Goal: Information Seeking & Learning: Learn about a topic

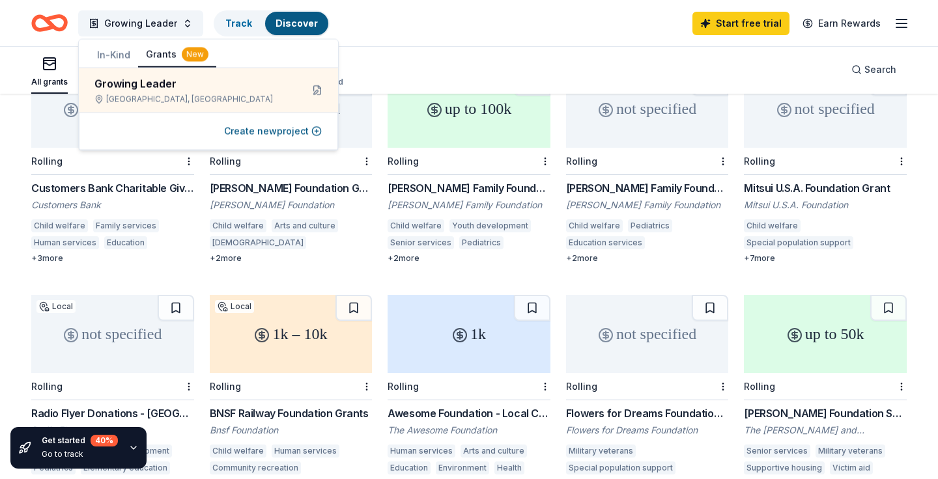
scroll to position [425, 0]
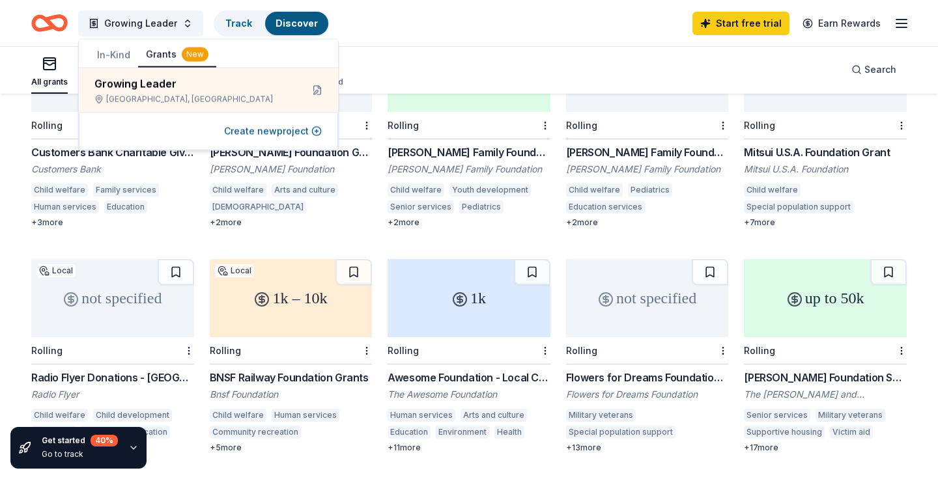
click at [770, 443] on div "+ 17 more" at bounding box center [825, 448] width 163 height 10
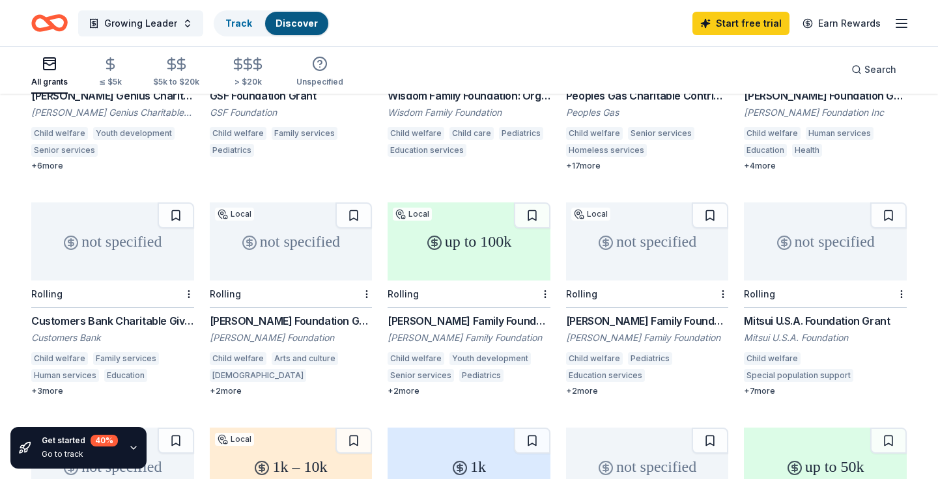
scroll to position [0, 0]
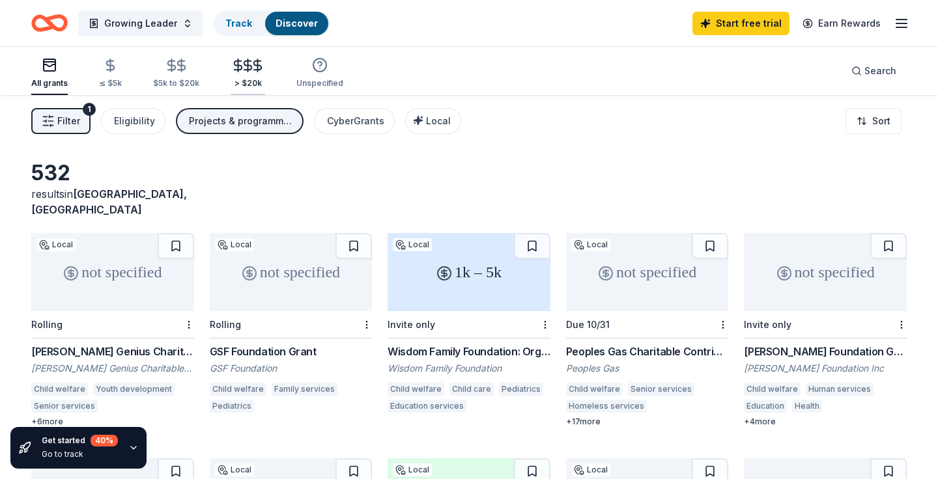
click at [245, 72] on icon "button" at bounding box center [247, 65] width 15 height 15
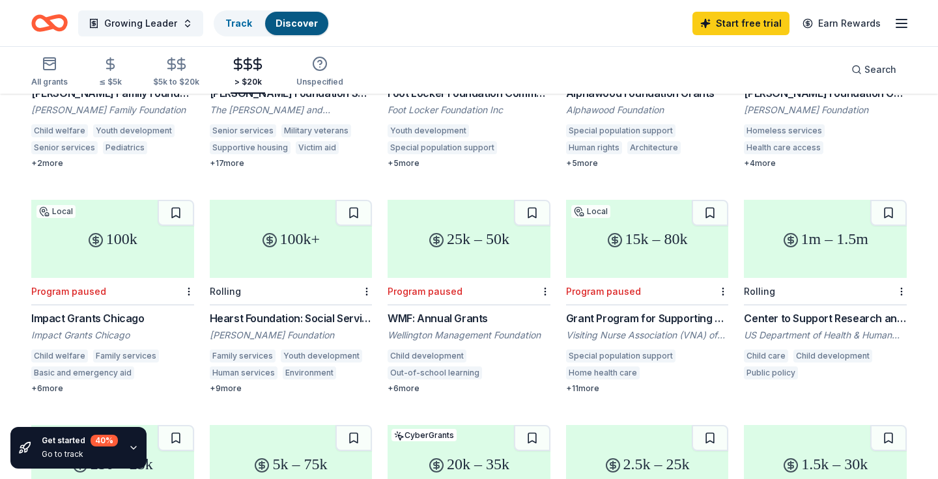
scroll to position [271, 0]
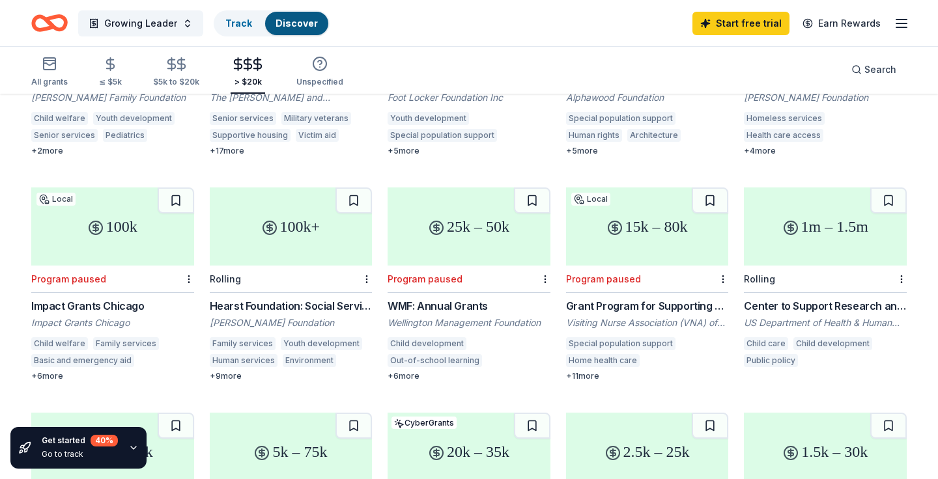
click at [239, 298] on div "Hearst Foundation: Social Service Grant" at bounding box center [291, 306] width 163 height 16
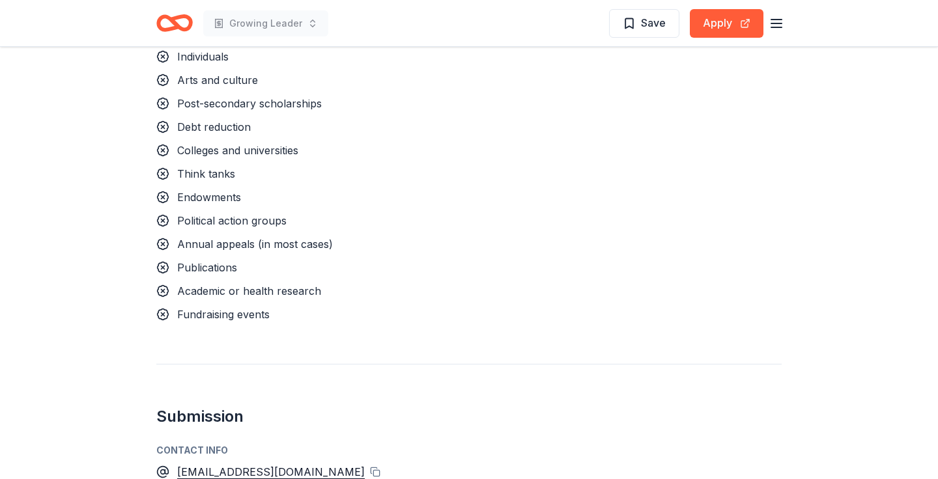
scroll to position [1464, 0]
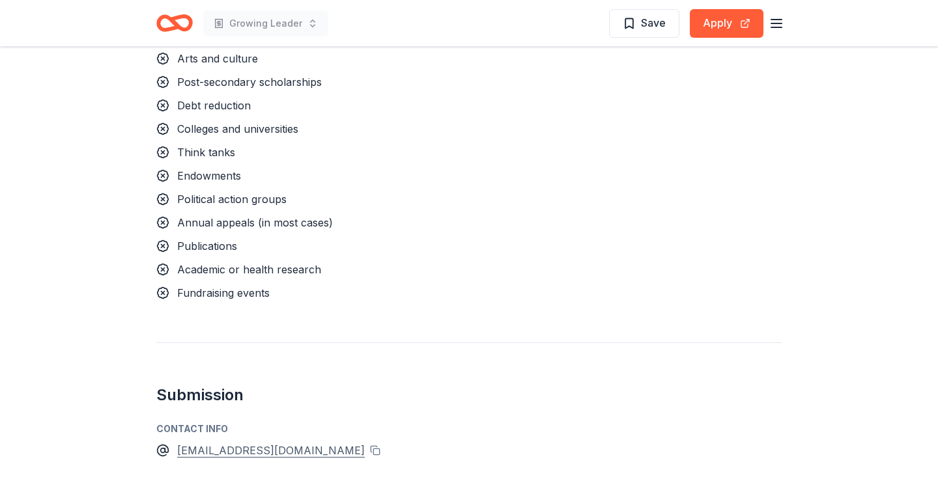
click at [298, 442] on div "grantsintake@hjweinberg.org" at bounding box center [271, 450] width 188 height 17
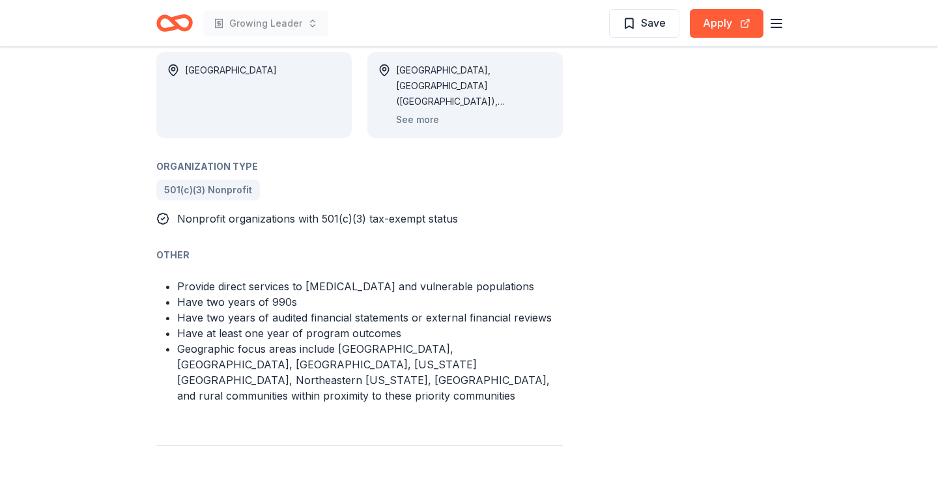
scroll to position [816, 0]
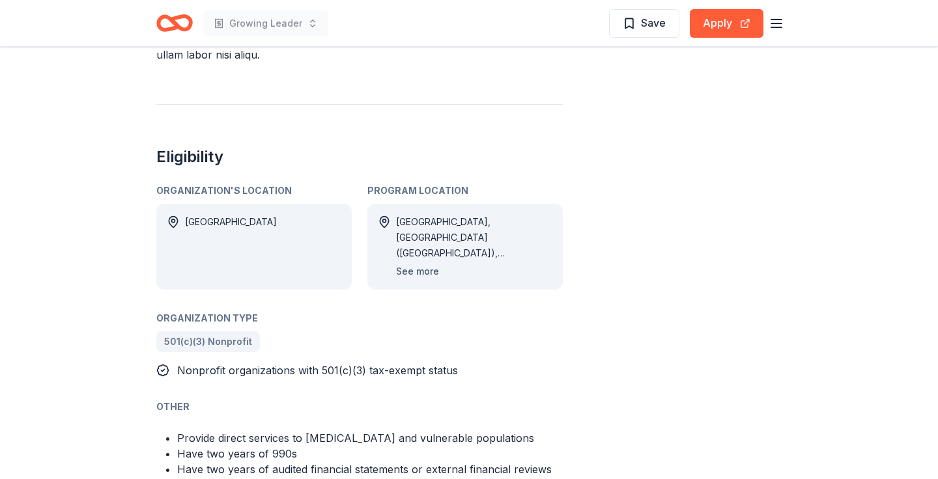
click at [421, 264] on button "See more" at bounding box center [417, 272] width 43 height 16
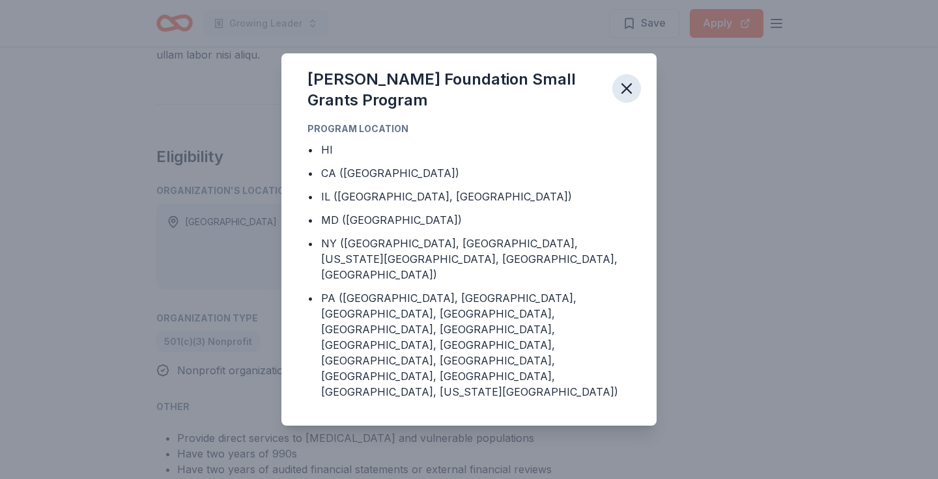
click at [632, 98] on icon "button" at bounding box center [626, 88] width 18 height 18
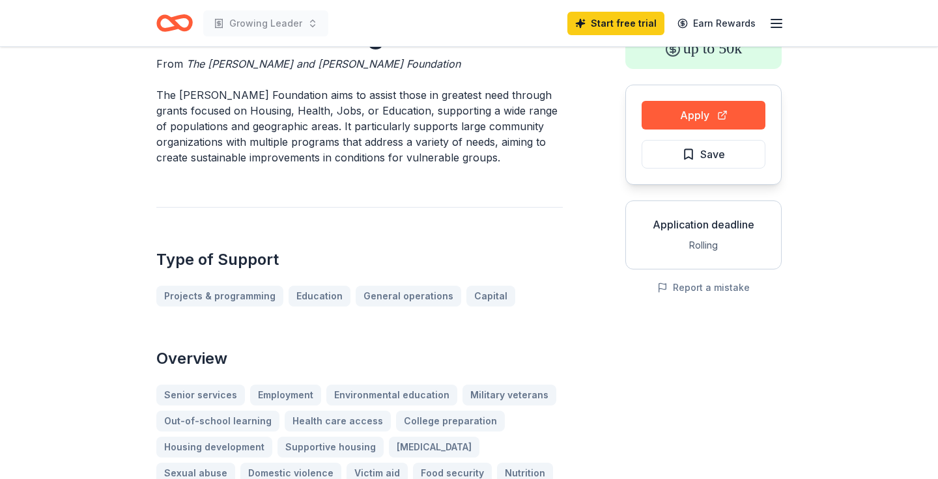
scroll to position [0, 0]
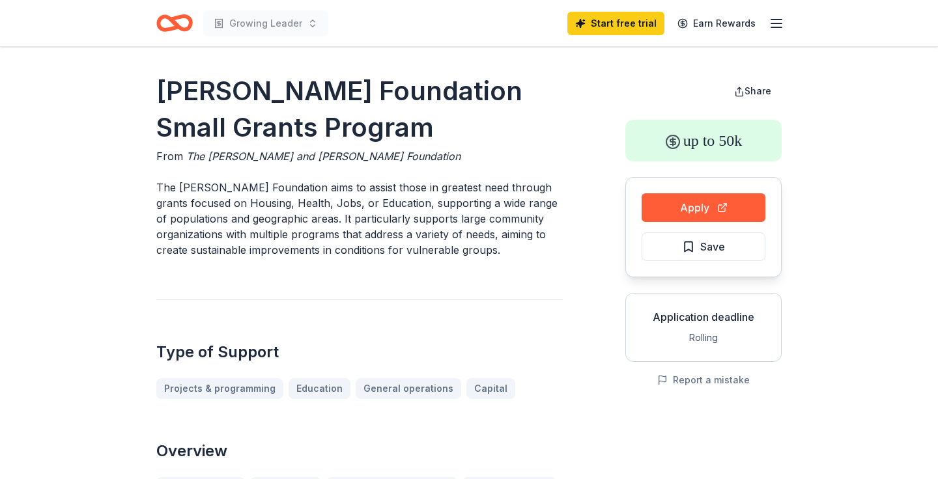
drag, startPoint x: 400, startPoint y: 129, endPoint x: 272, endPoint y: 83, distance: 137.0
click at [272, 83] on h1 "[PERSON_NAME] Foundation Small Grants Program" at bounding box center [359, 109] width 406 height 73
click at [160, 80] on h1 "[PERSON_NAME] Foundation Small Grants Program" at bounding box center [359, 109] width 406 height 73
drag, startPoint x: 160, startPoint y: 78, endPoint x: 314, endPoint y: 113, distance: 158.8
click at [314, 113] on h1 "[PERSON_NAME] Foundation Small Grants Program" at bounding box center [359, 109] width 406 height 73
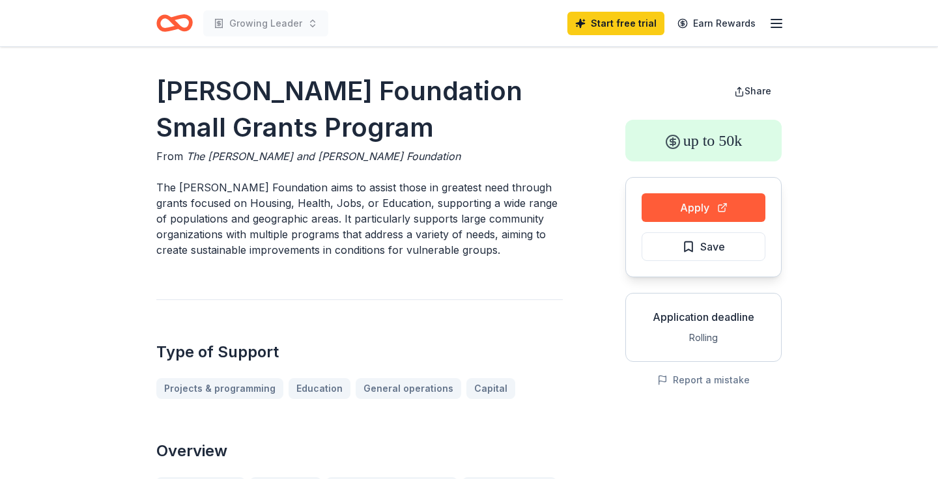
click at [356, 139] on h1 "[PERSON_NAME] Foundation Small Grants Program" at bounding box center [359, 109] width 406 height 73
click at [352, 156] on span "The [PERSON_NAME] and [PERSON_NAME] Foundation" at bounding box center [323, 156] width 274 height 13
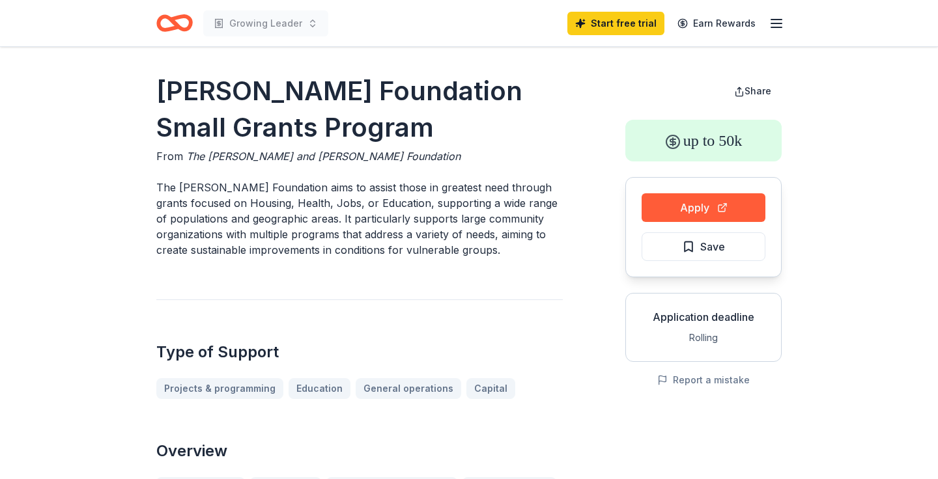
click at [352, 156] on span "The Harry and Jeanette Weinberg Foundation" at bounding box center [323, 156] width 274 height 13
click at [204, 114] on h1 "Weinberg Foundation Small Grants Program" at bounding box center [359, 109] width 406 height 73
drag, startPoint x: 163, startPoint y: 81, endPoint x: 350, endPoint y: 150, distance: 199.2
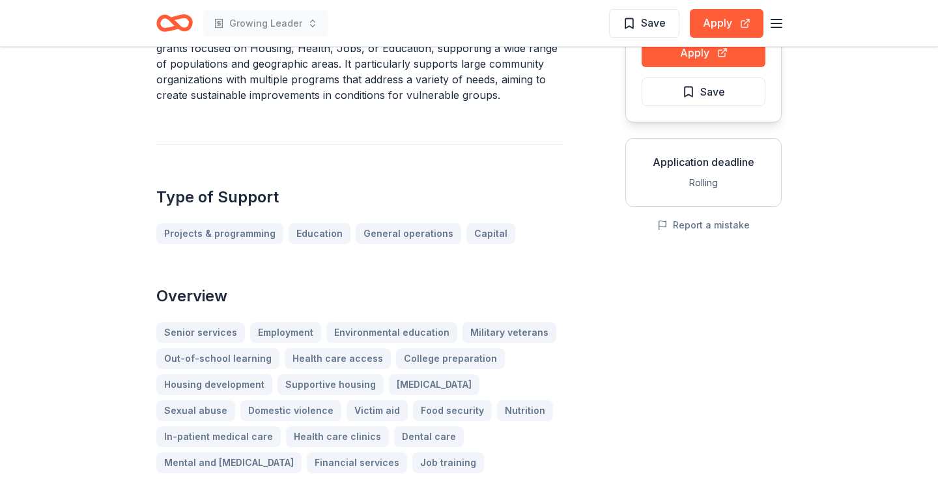
scroll to position [306, 0]
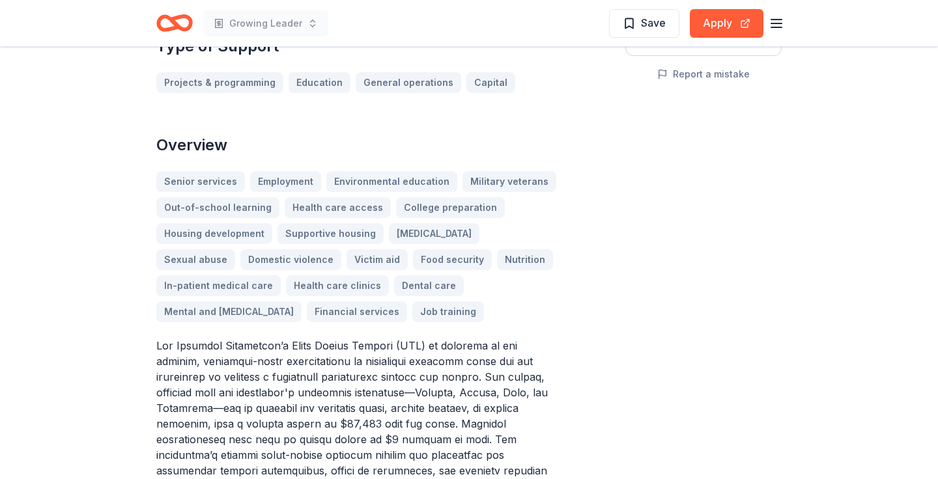
click at [324, 350] on p at bounding box center [359, 455] width 406 height 234
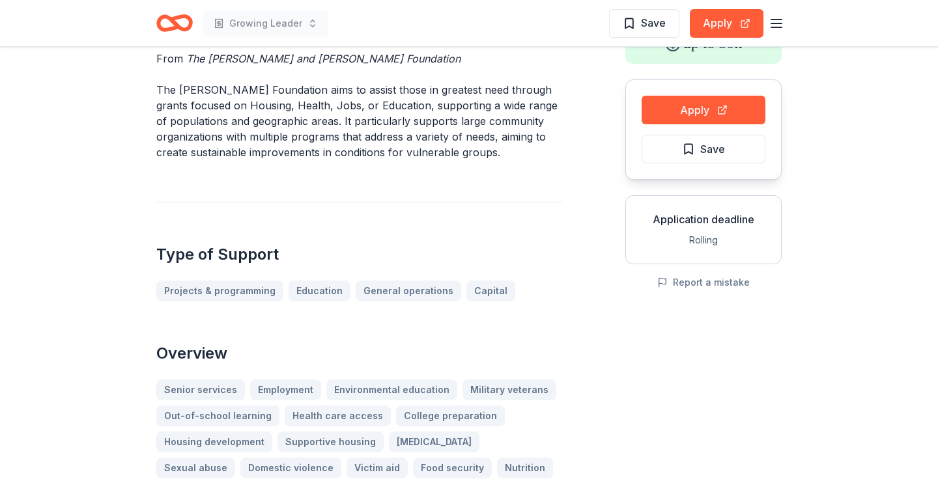
scroll to position [0, 0]
